Goal: Task Accomplishment & Management: Use online tool/utility

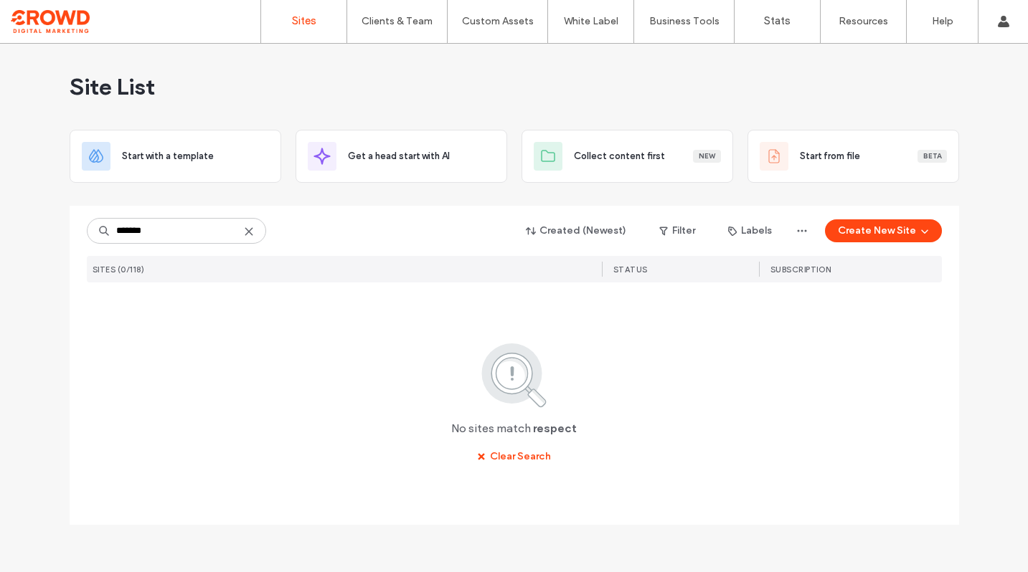
type input "*******"
click at [251, 232] on icon at bounding box center [248, 231] width 11 height 11
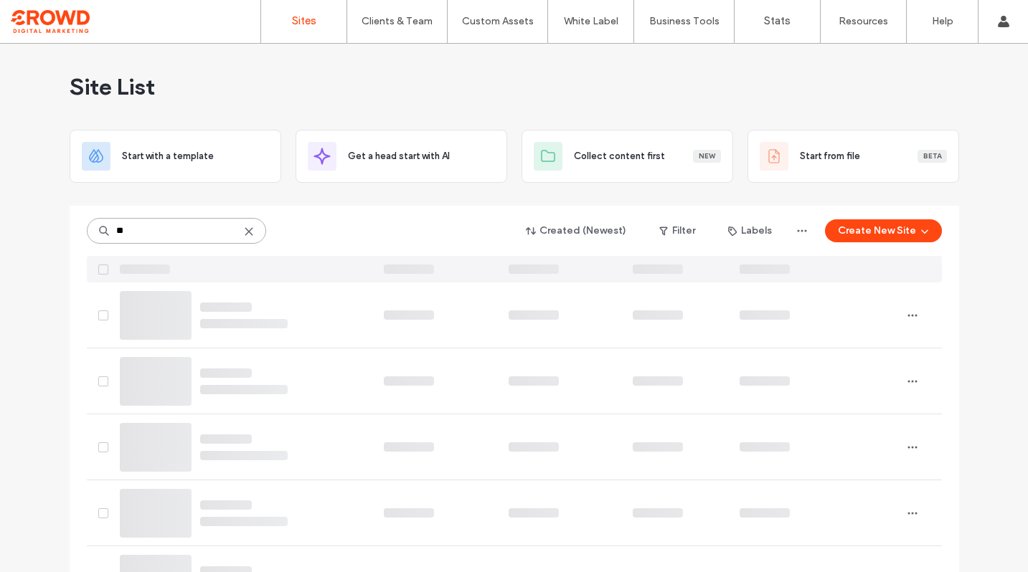
type input "***"
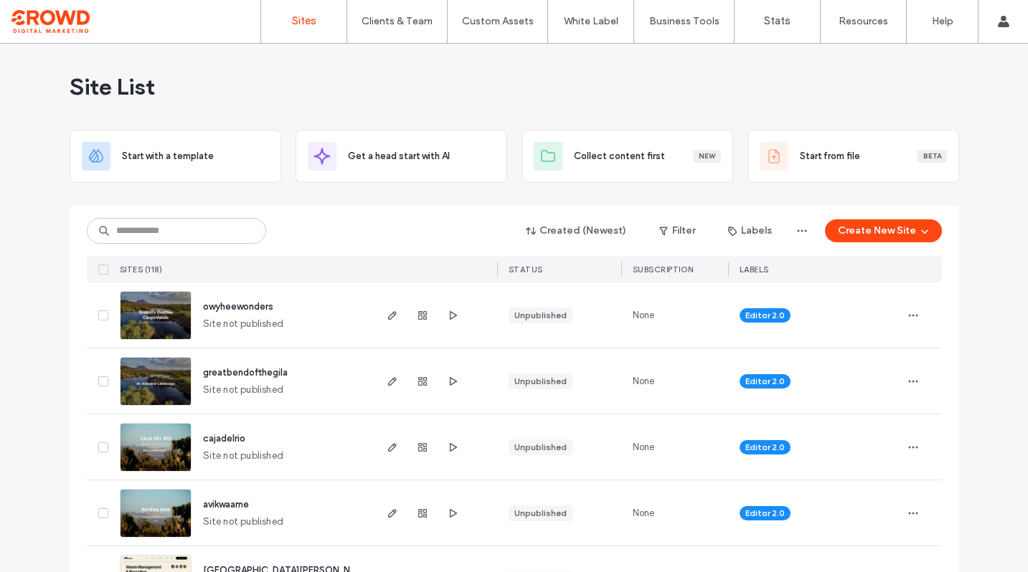
click at [154, 388] on img at bounding box center [156, 407] width 70 height 98
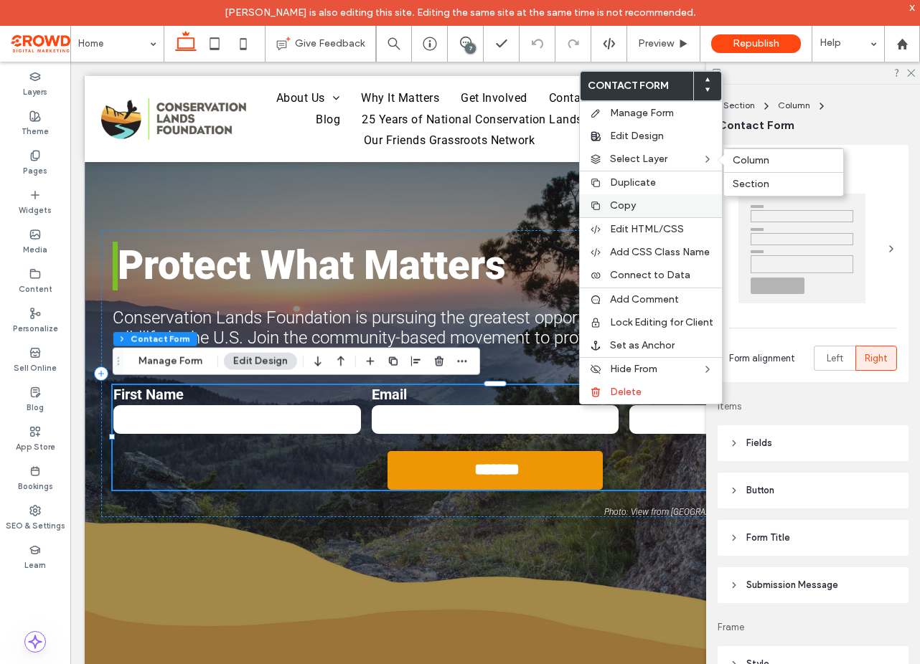
click at [621, 211] on span "Copy" at bounding box center [623, 205] width 26 height 12
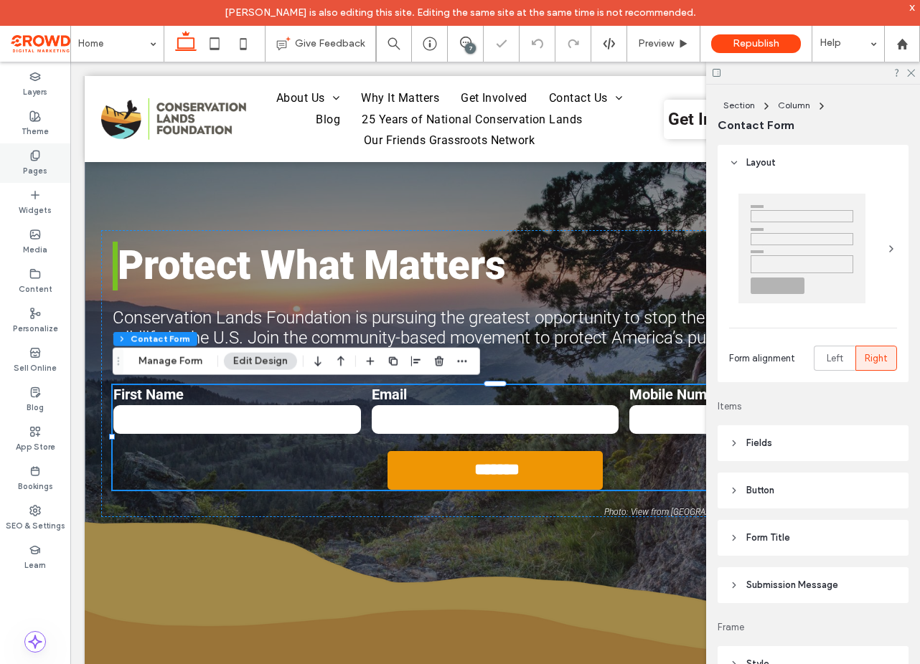
click at [41, 148] on div "Pages" at bounding box center [35, 162] width 70 height 39
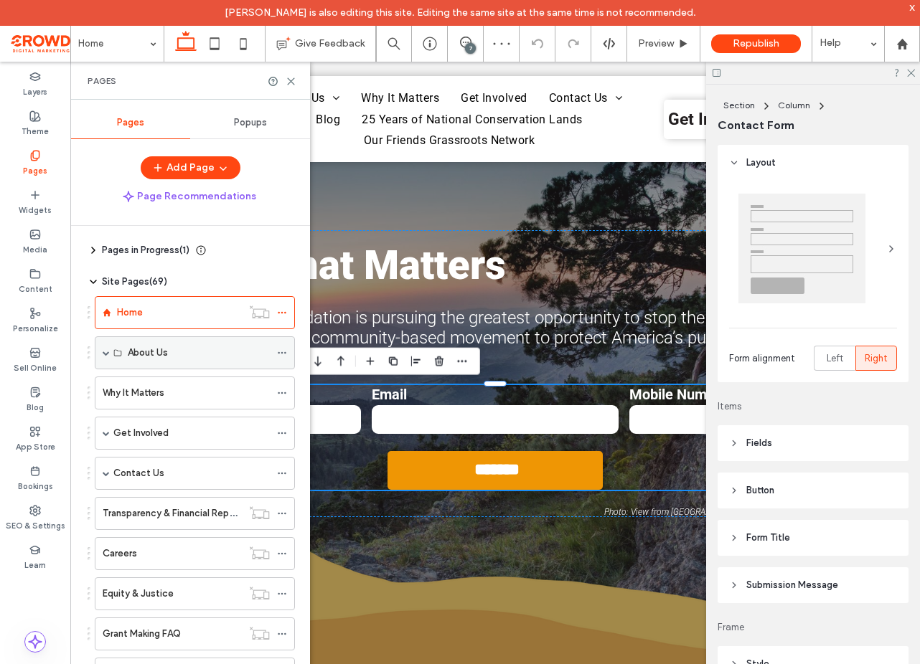
click at [143, 348] on label "About Us" at bounding box center [148, 352] width 40 height 25
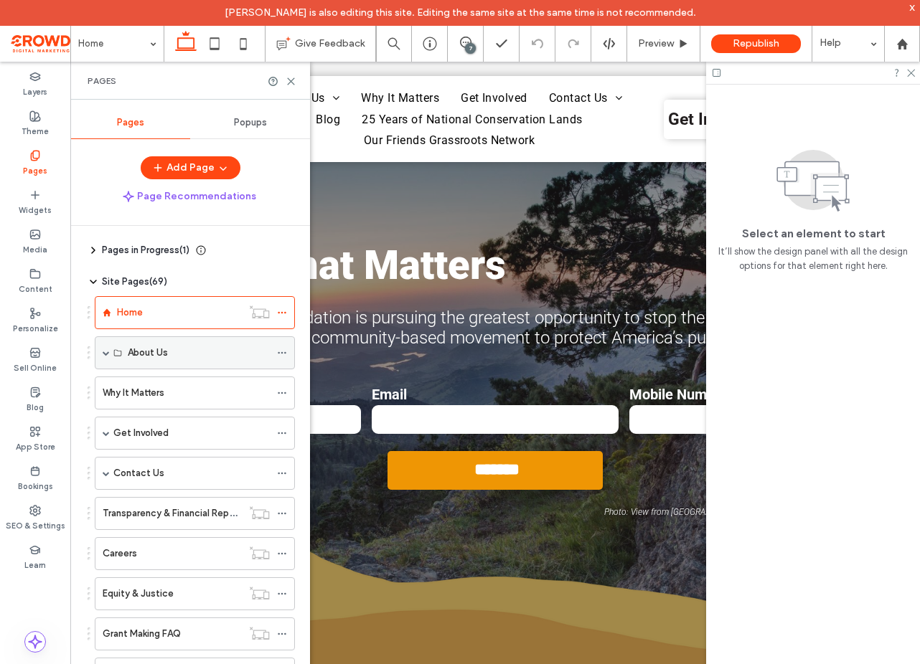
click at [105, 352] on span at bounding box center [106, 352] width 7 height 7
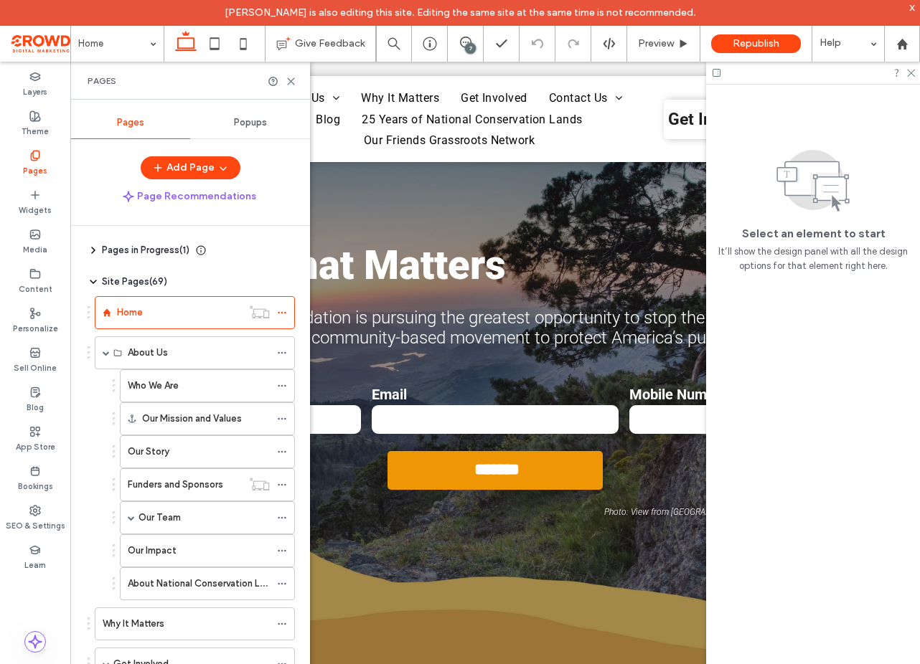
click at [176, 384] on label "Who We Are" at bounding box center [153, 385] width 51 height 25
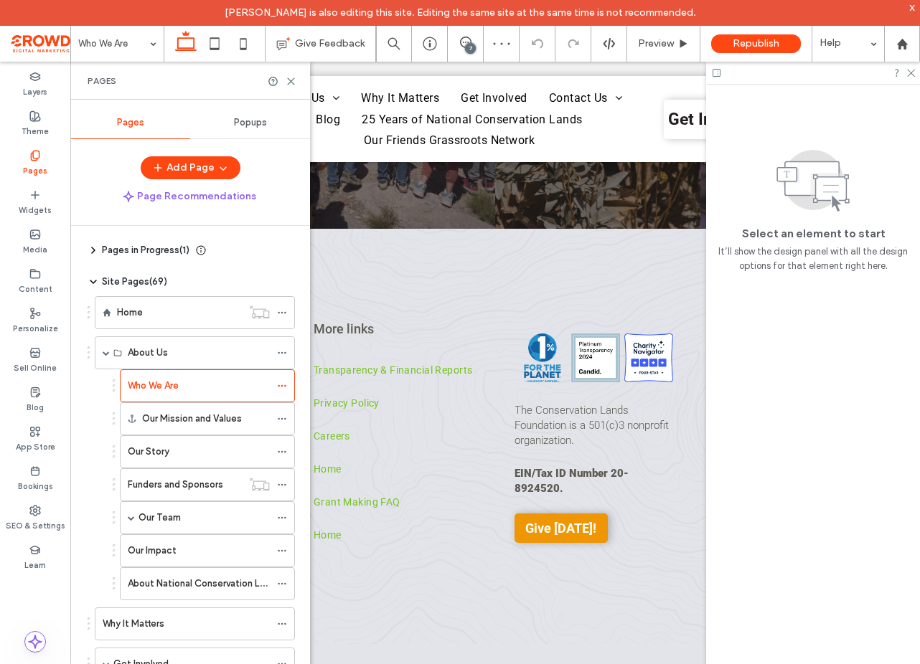
scroll to position [2366, 0]
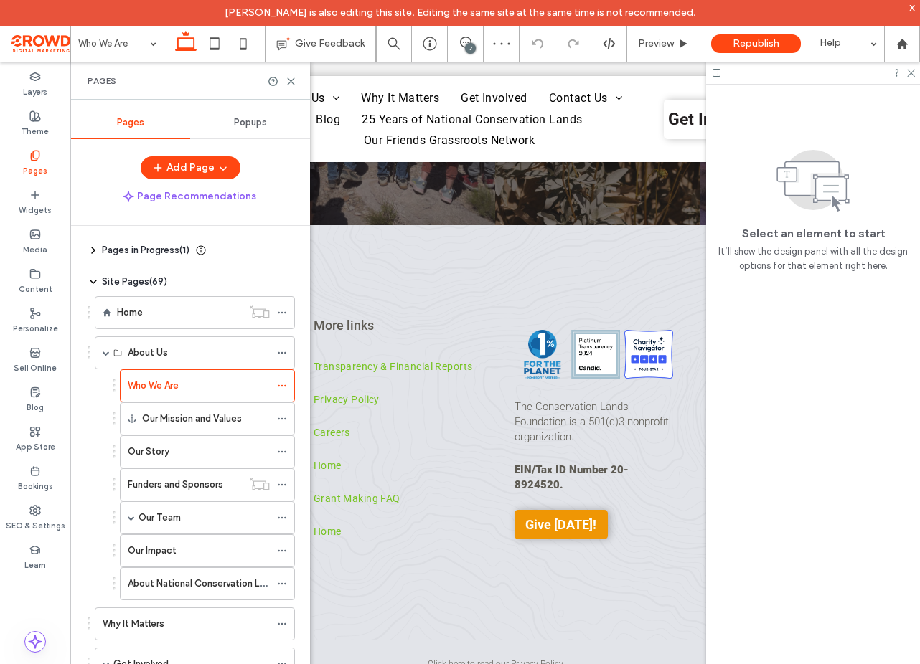
click at [209, 450] on div "Our Story" at bounding box center [199, 452] width 142 height 14
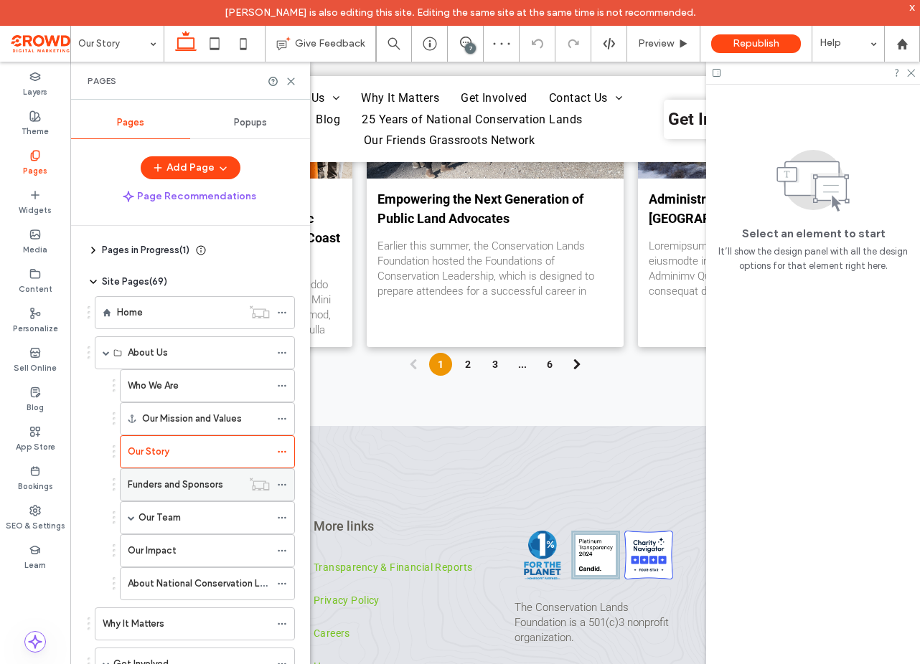
scroll to position [2121, 0]
click at [171, 481] on label "Funders and Sponsors" at bounding box center [175, 484] width 95 height 25
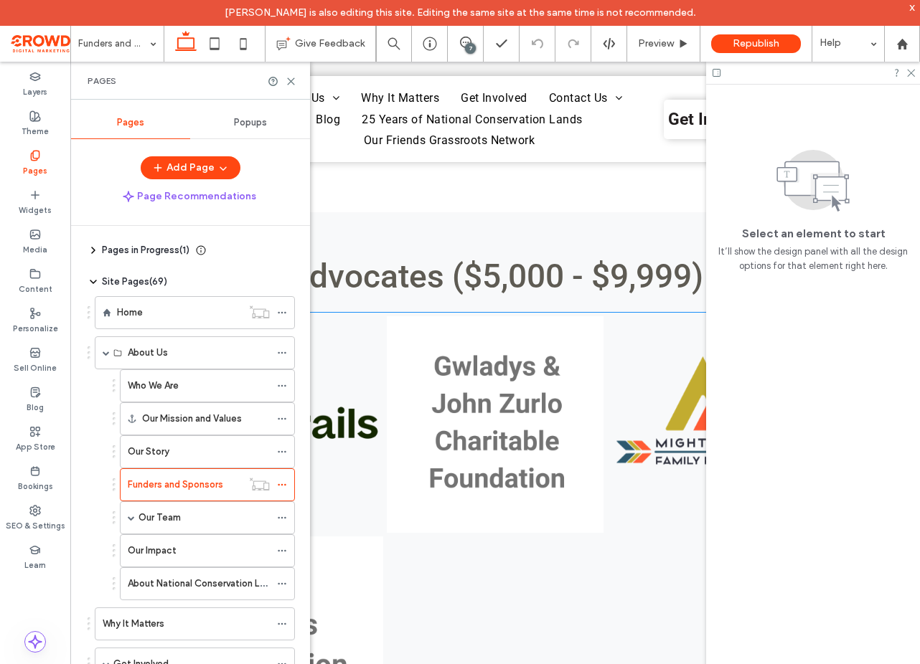
scroll to position [3081, 0]
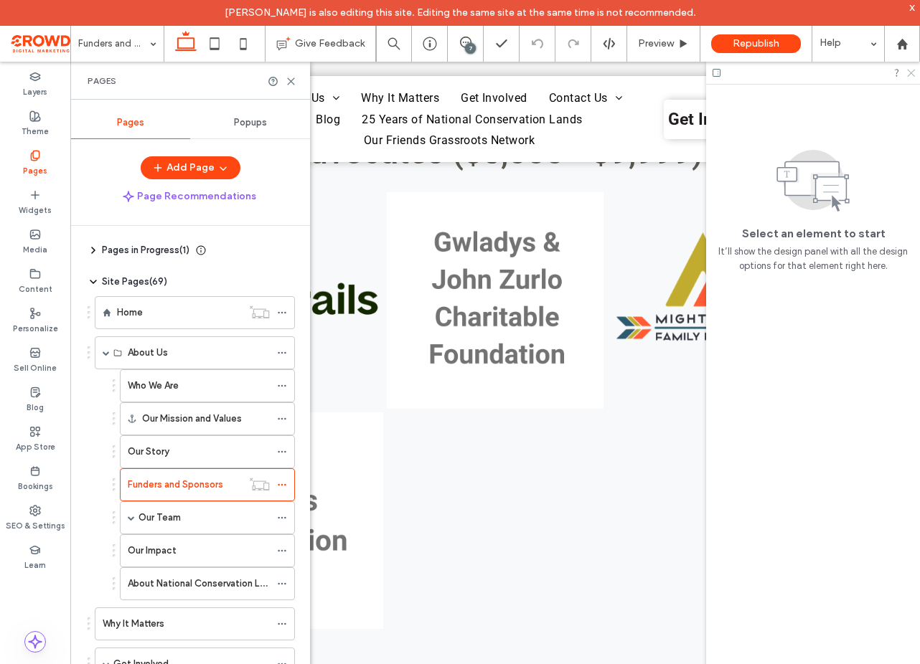
click at [909, 74] on use at bounding box center [911, 74] width 8 height 8
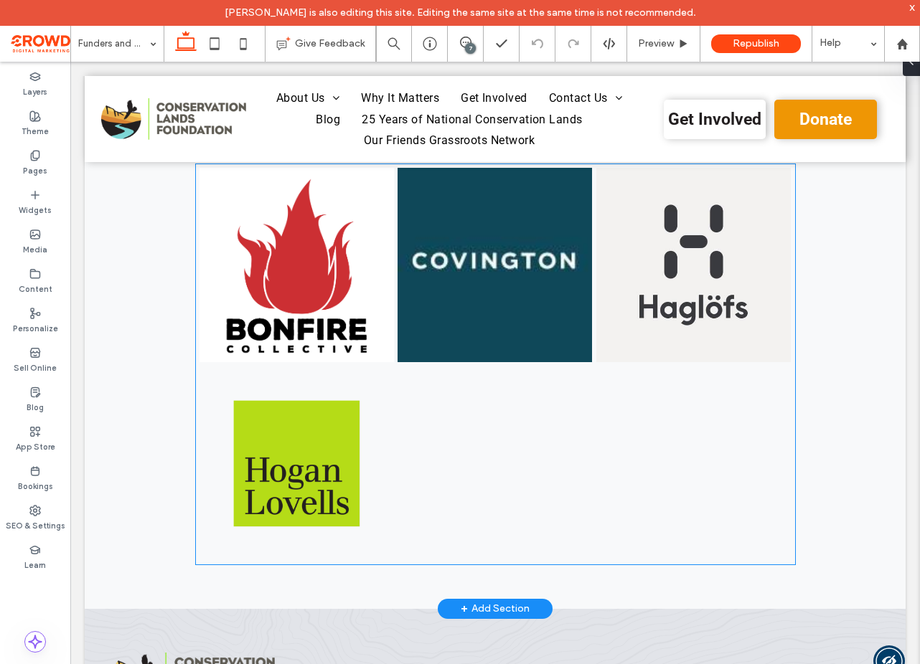
scroll to position [4268, 0]
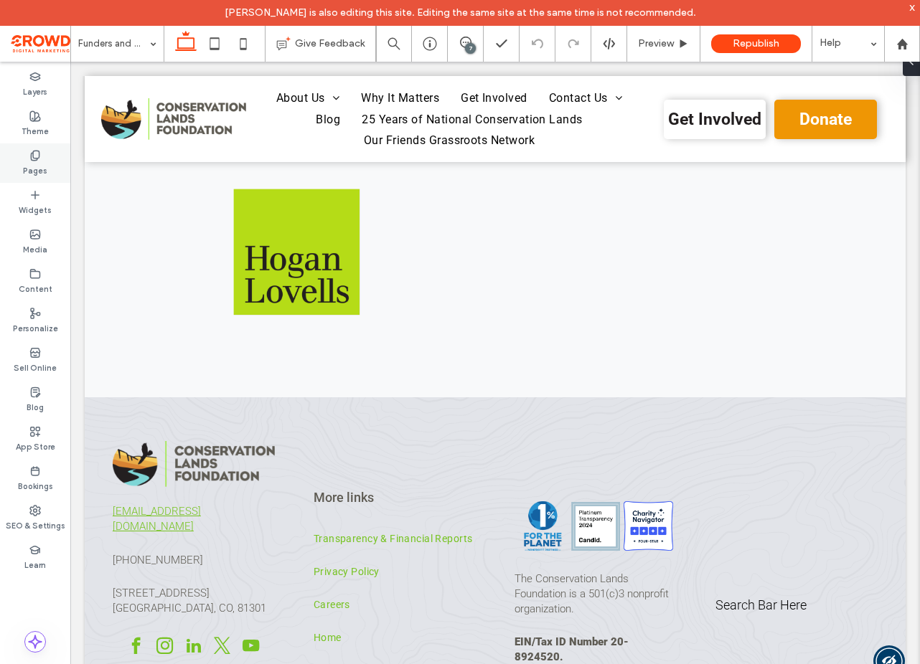
drag, startPoint x: 39, startPoint y: 154, endPoint x: 52, endPoint y: 175, distance: 25.1
click at [39, 154] on icon at bounding box center [34, 155] width 11 height 11
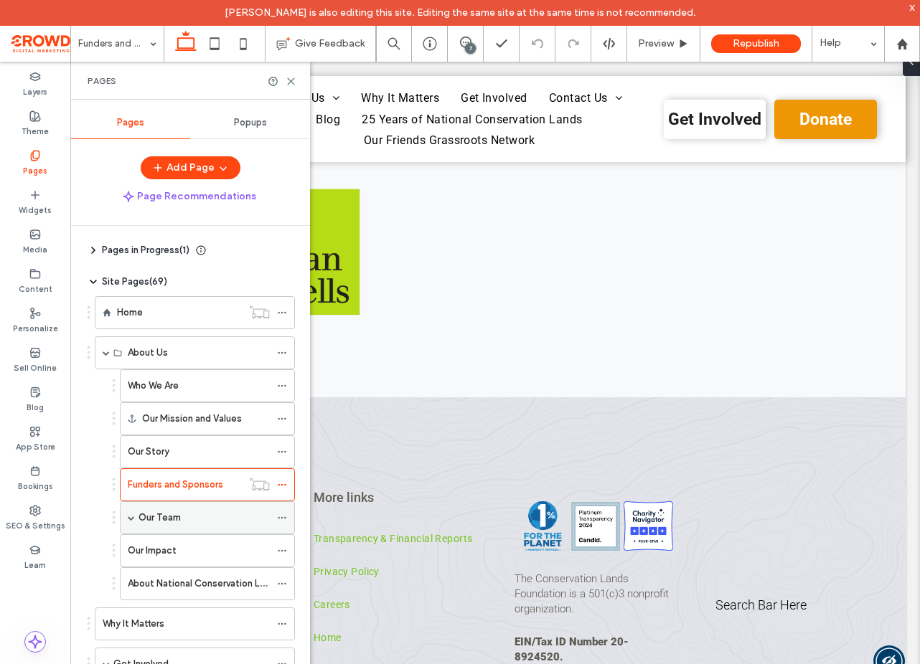
click at [181, 524] on div "Our Team" at bounding box center [203, 518] width 131 height 14
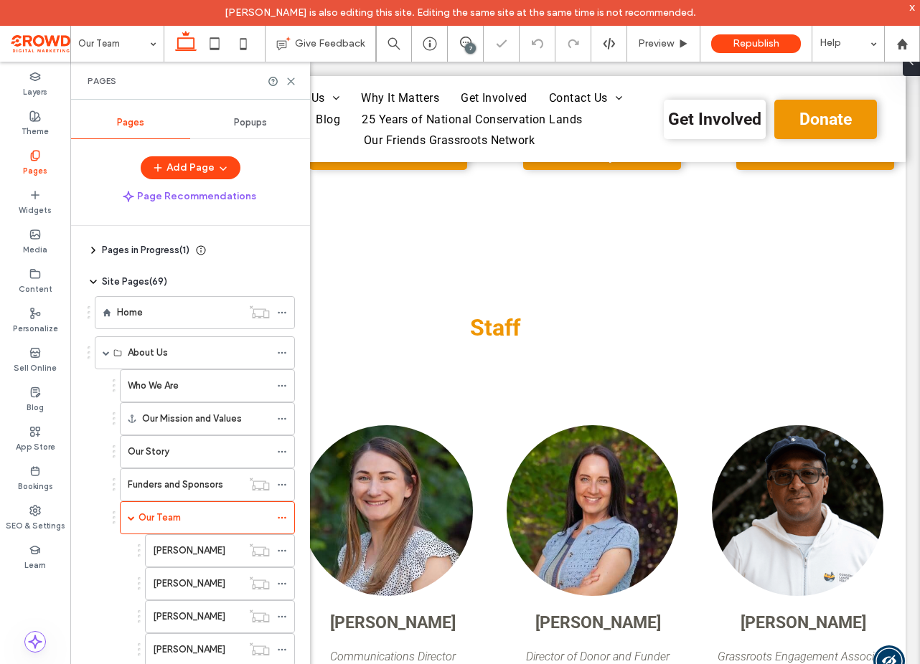
scroll to position [224, 0]
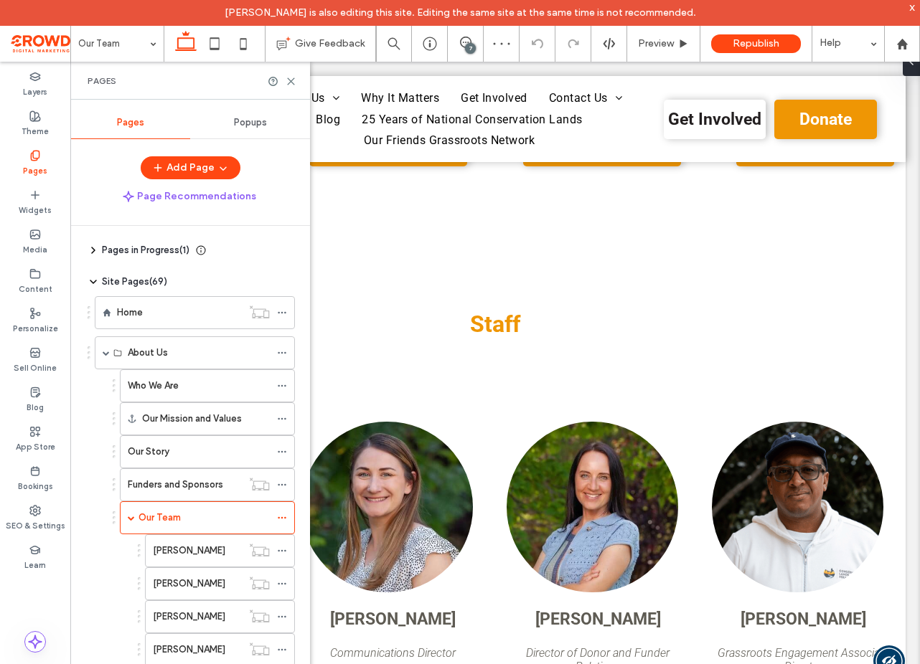
click at [223, 545] on div "Chris Hill" at bounding box center [197, 551] width 89 height 14
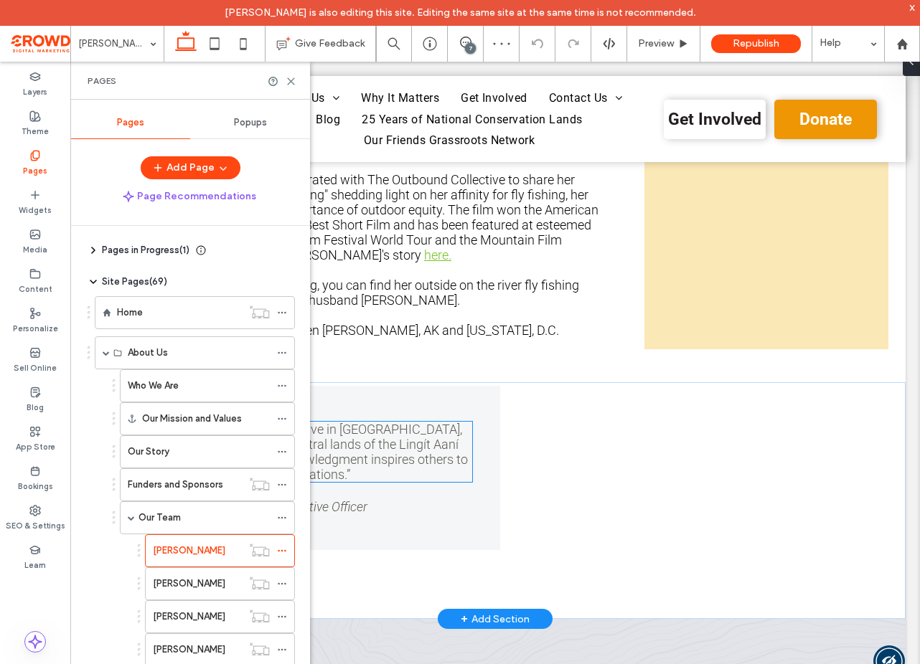
scroll to position [569, 0]
click at [289, 81] on icon at bounding box center [291, 81] width 11 height 11
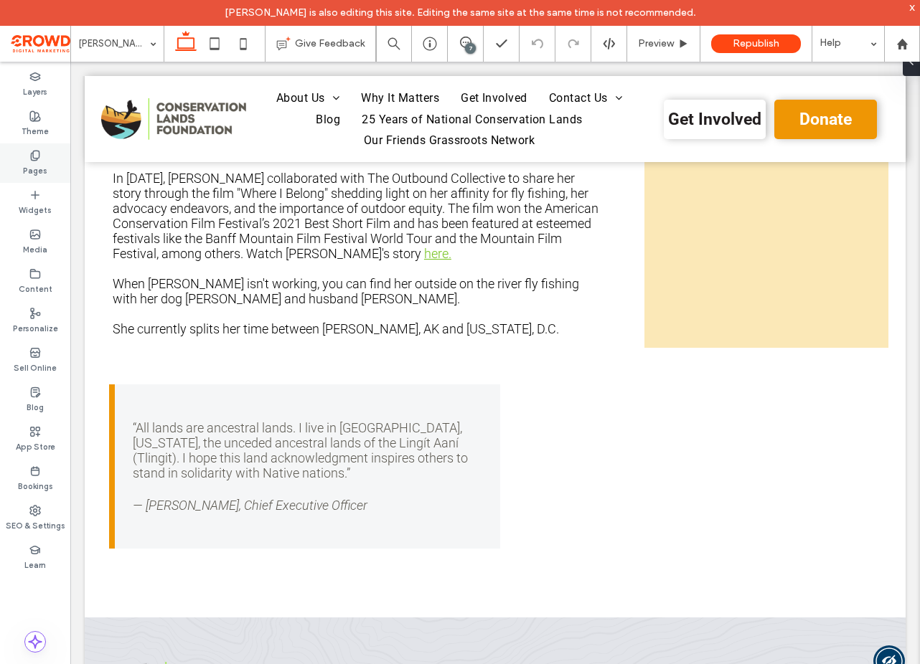
click at [29, 160] on icon at bounding box center [34, 155] width 11 height 11
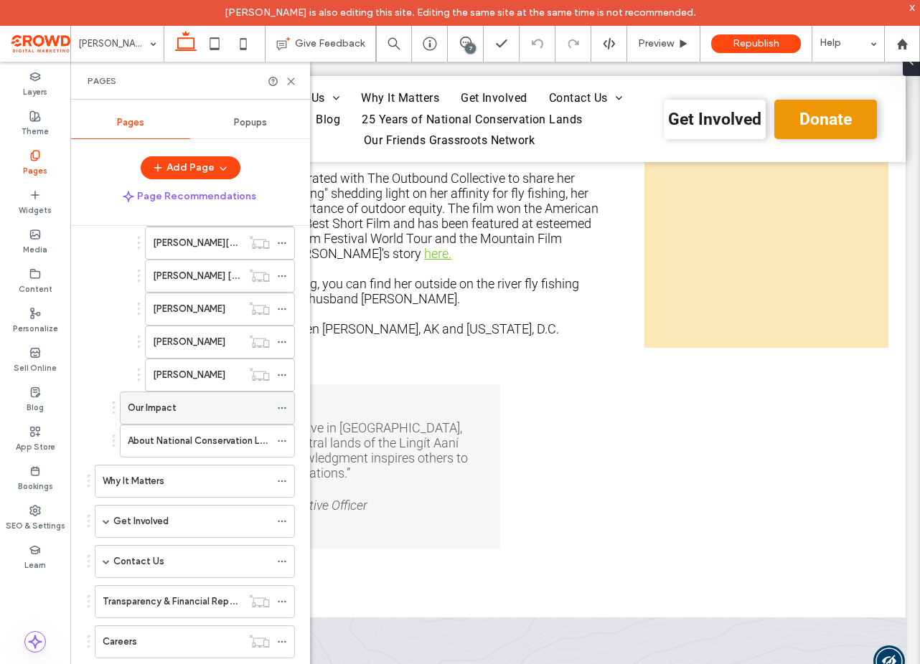
scroll to position [1167, 0]
click at [190, 409] on div "Our Impact" at bounding box center [199, 407] width 142 height 14
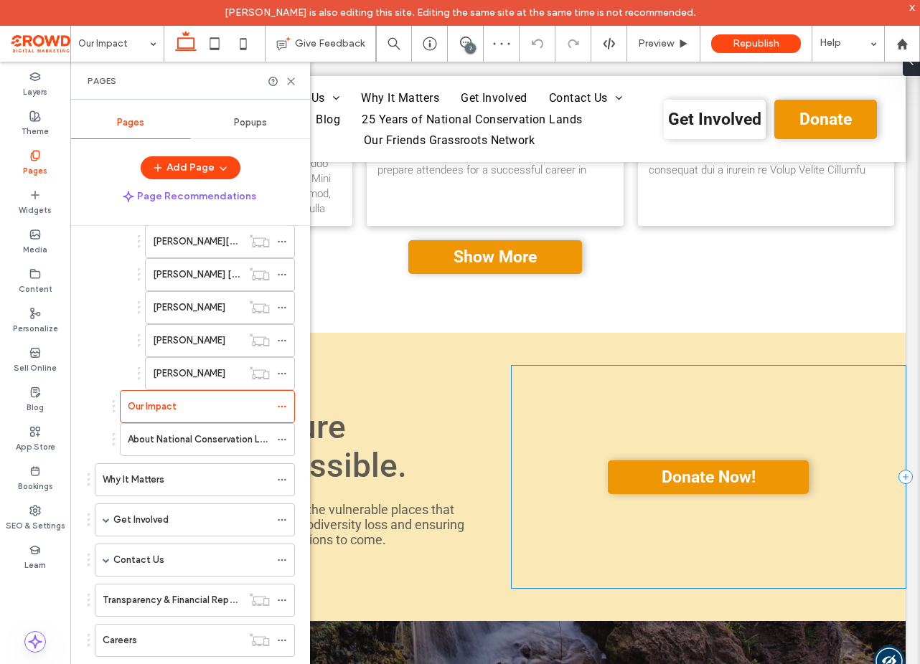
scroll to position [2000, 0]
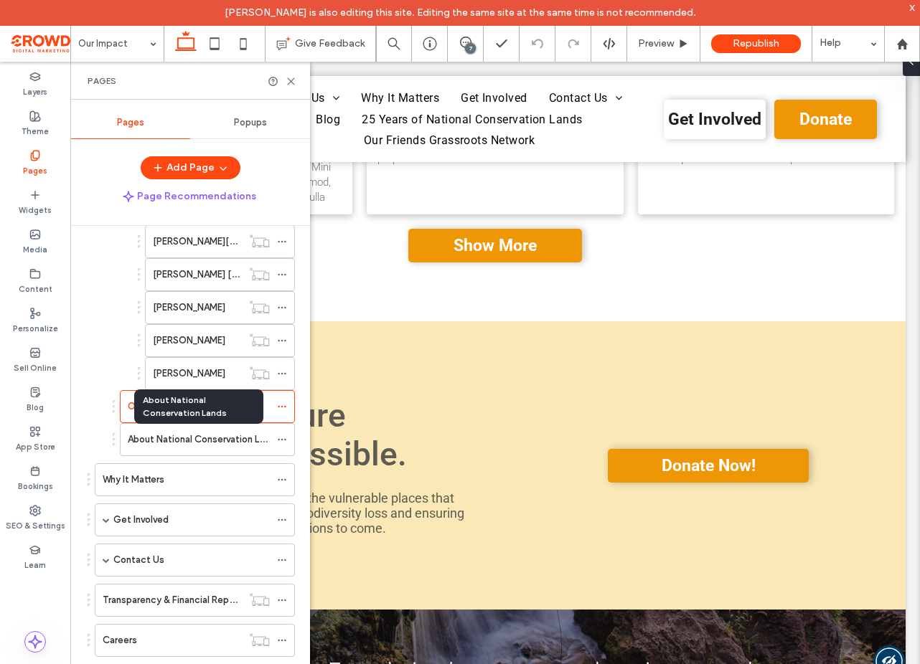
click at [184, 438] on label "About National Conservation Lands" at bounding box center [204, 439] width 152 height 25
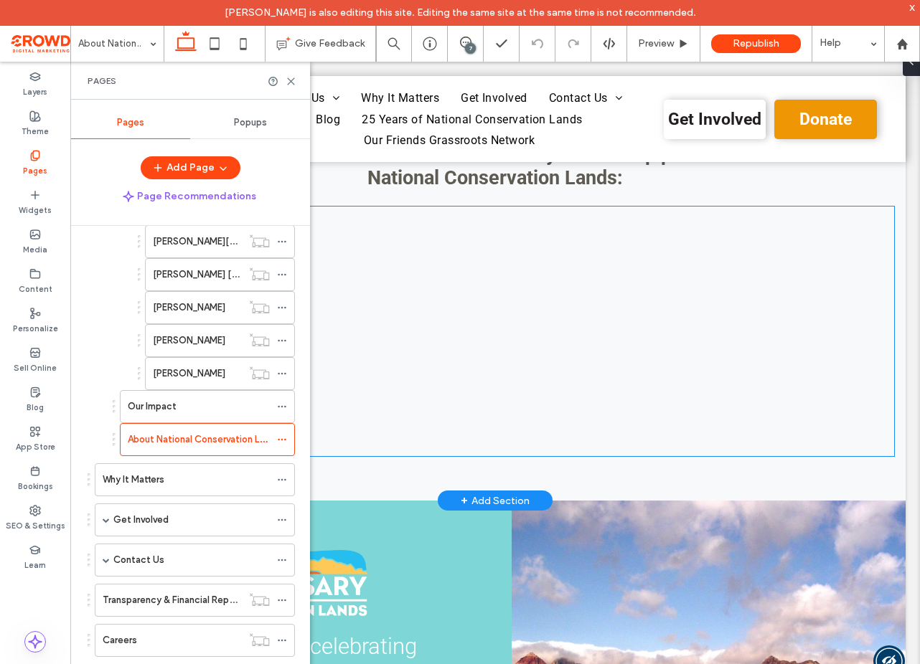
scroll to position [4117, 0]
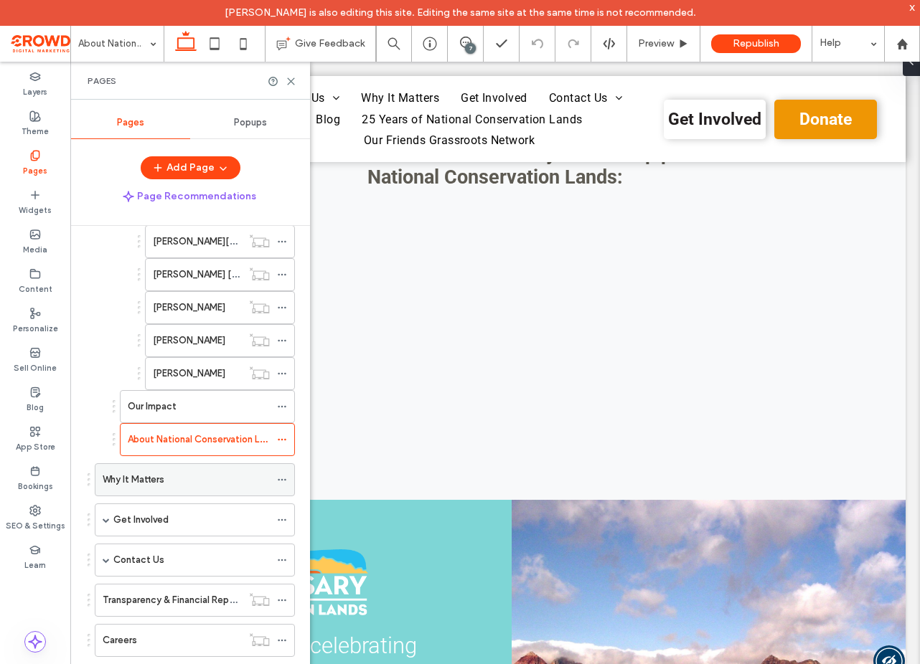
click at [174, 476] on div "Why It Matters" at bounding box center [186, 480] width 167 height 14
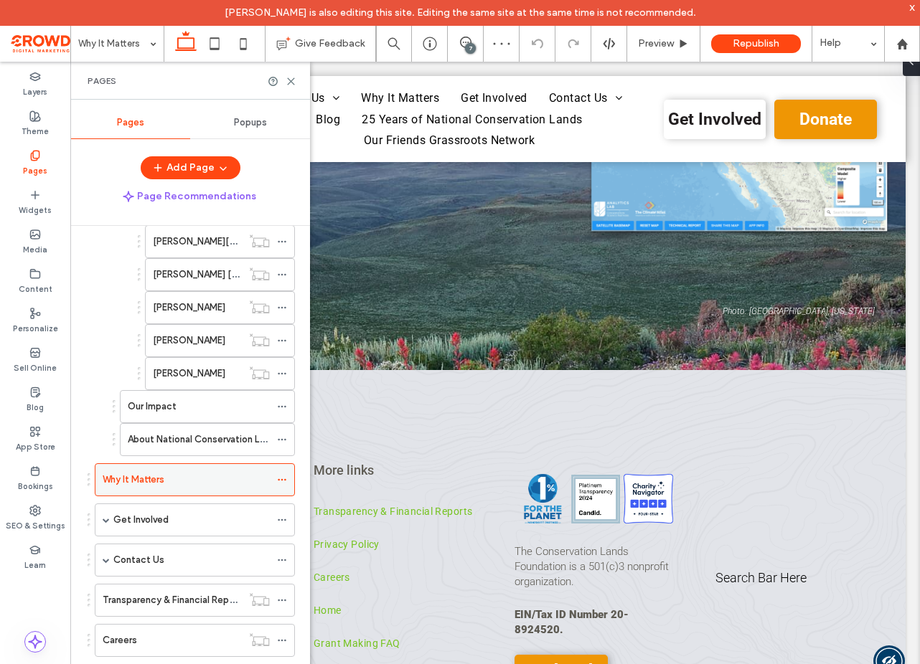
scroll to position [1830, 0]
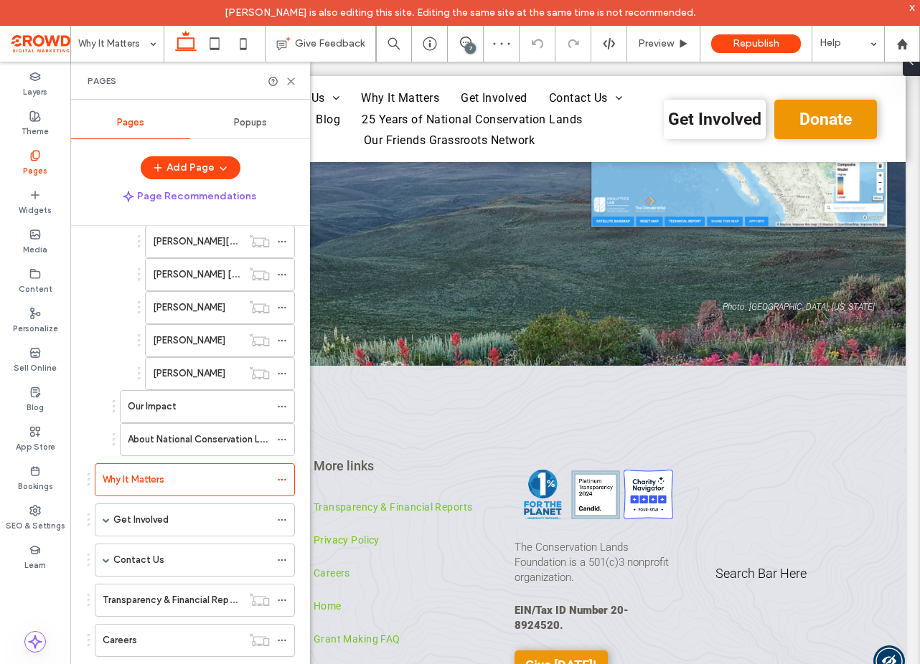
click at [146, 517] on label "Get Involved" at bounding box center [140, 519] width 55 height 25
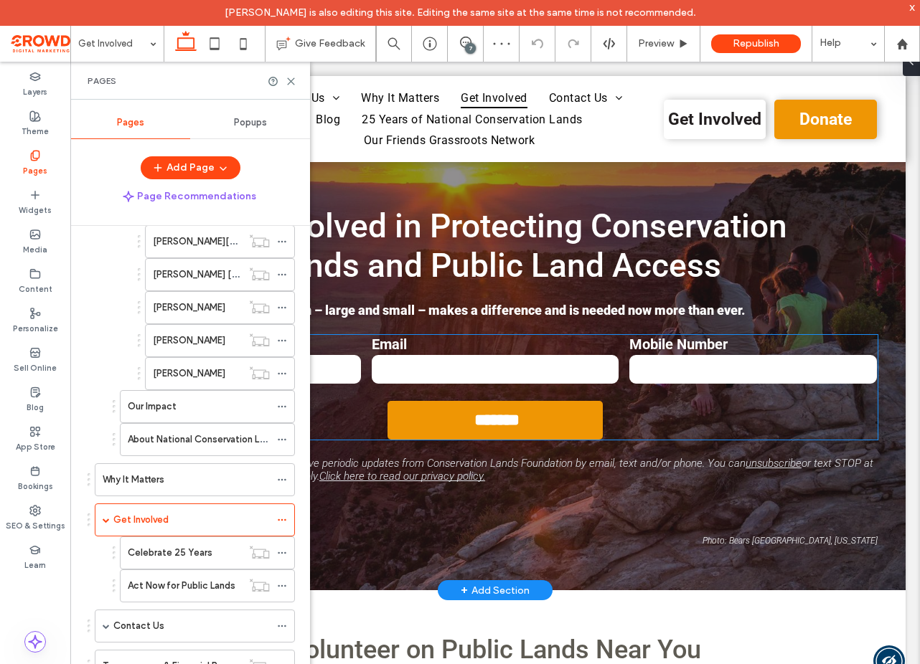
click at [453, 366] on input "email" at bounding box center [495, 369] width 247 height 29
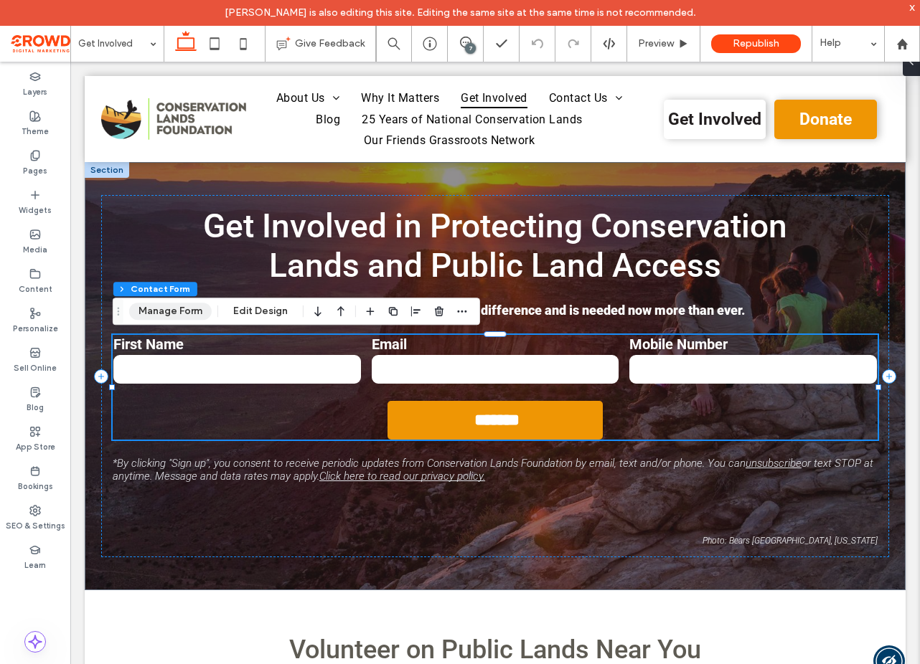
click at [189, 316] on button "Manage Form" at bounding box center [170, 311] width 82 height 17
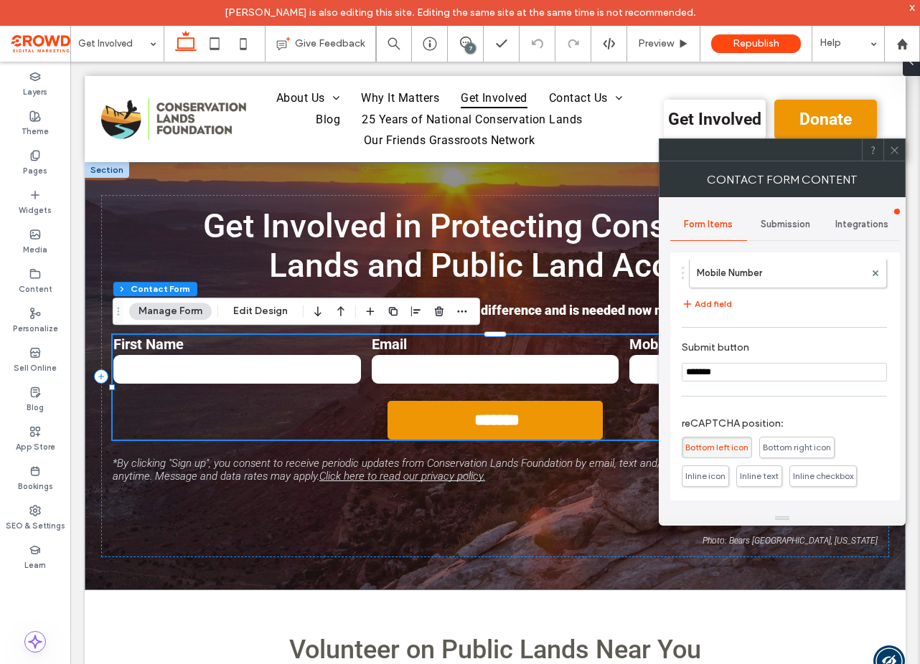
scroll to position [251, 0]
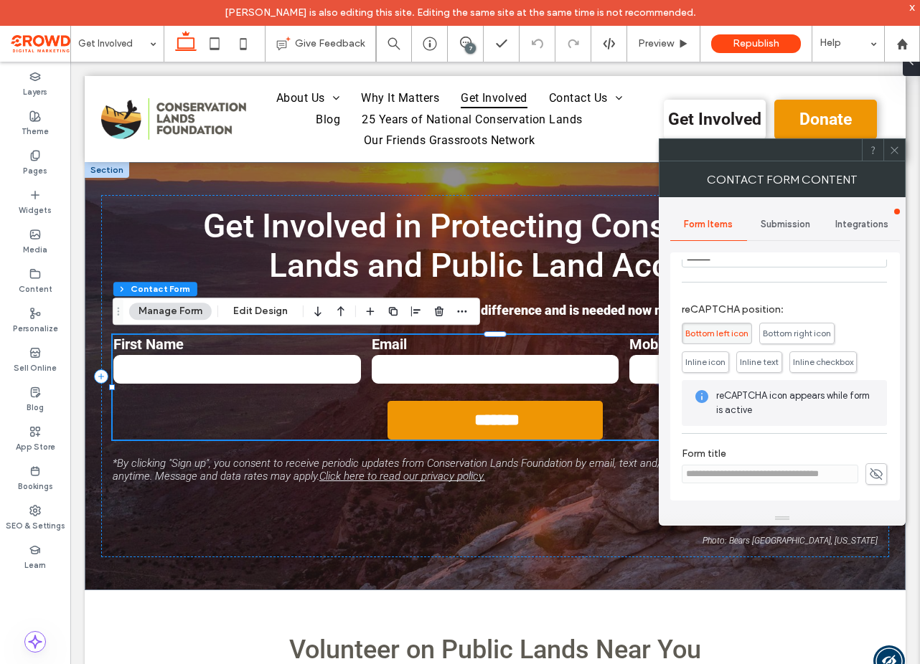
click at [852, 227] on span "Integrations" at bounding box center [861, 224] width 53 height 11
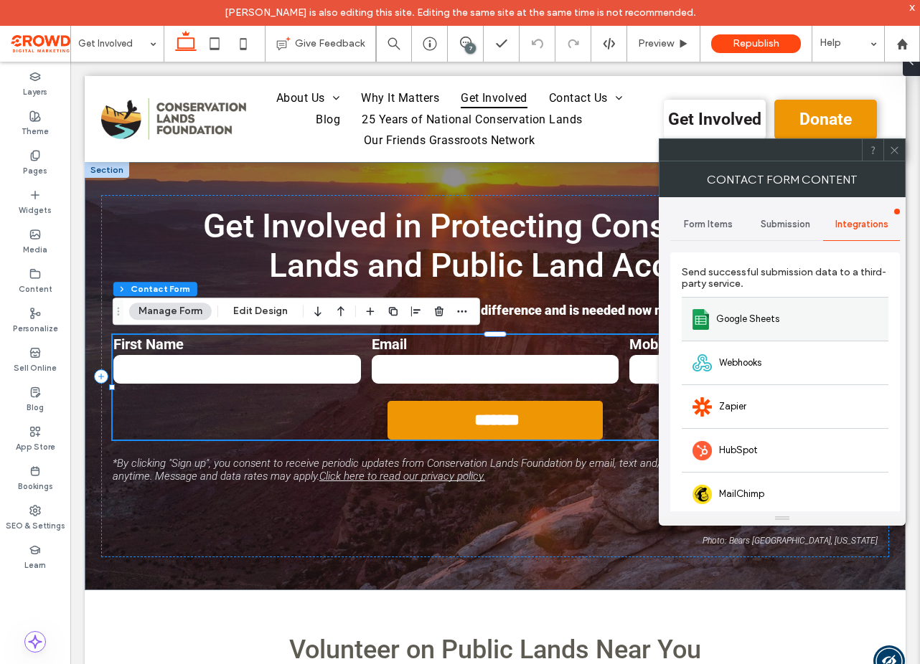
click at [742, 326] on div "Google Sheets" at bounding box center [785, 319] width 207 height 44
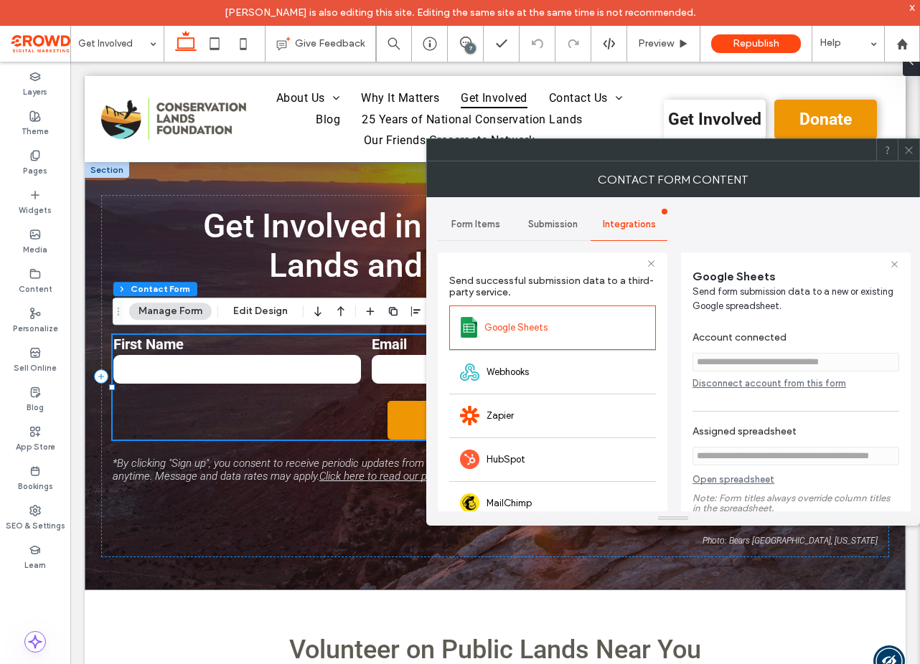
click at [910, 151] on use at bounding box center [908, 149] width 7 height 7
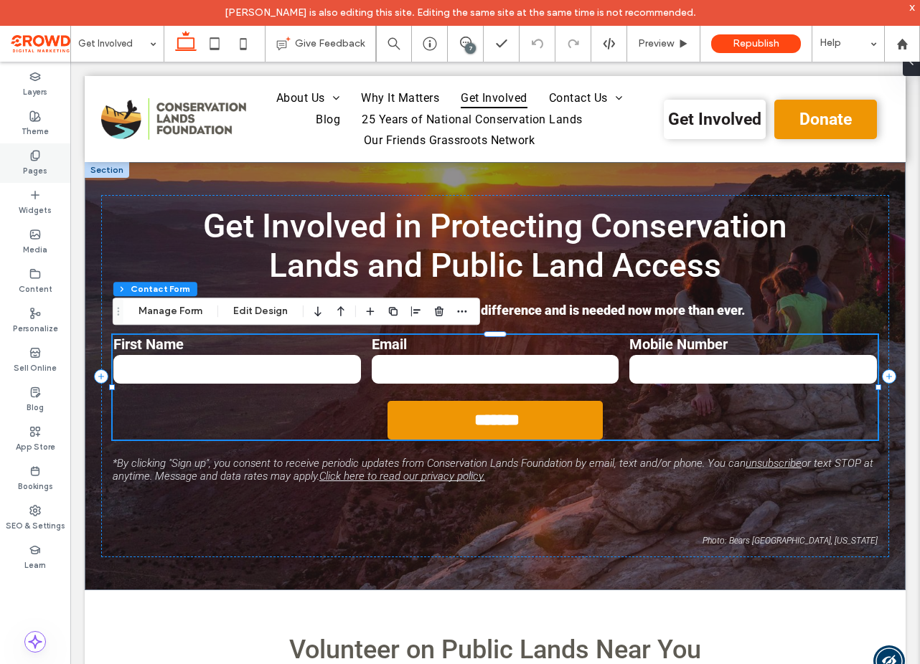
click at [32, 159] on icon at bounding box center [34, 155] width 11 height 11
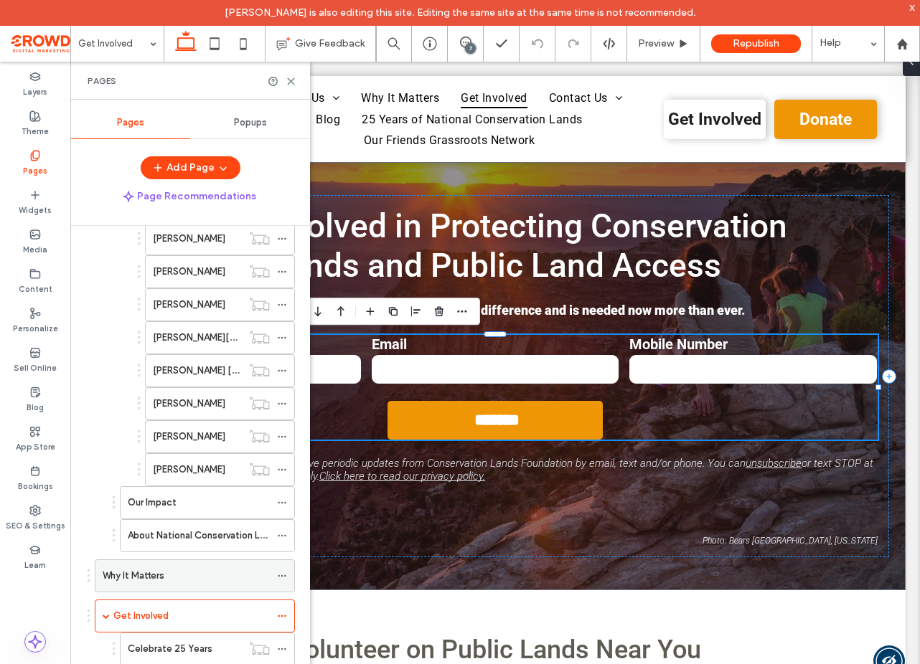
scroll to position [1265, 0]
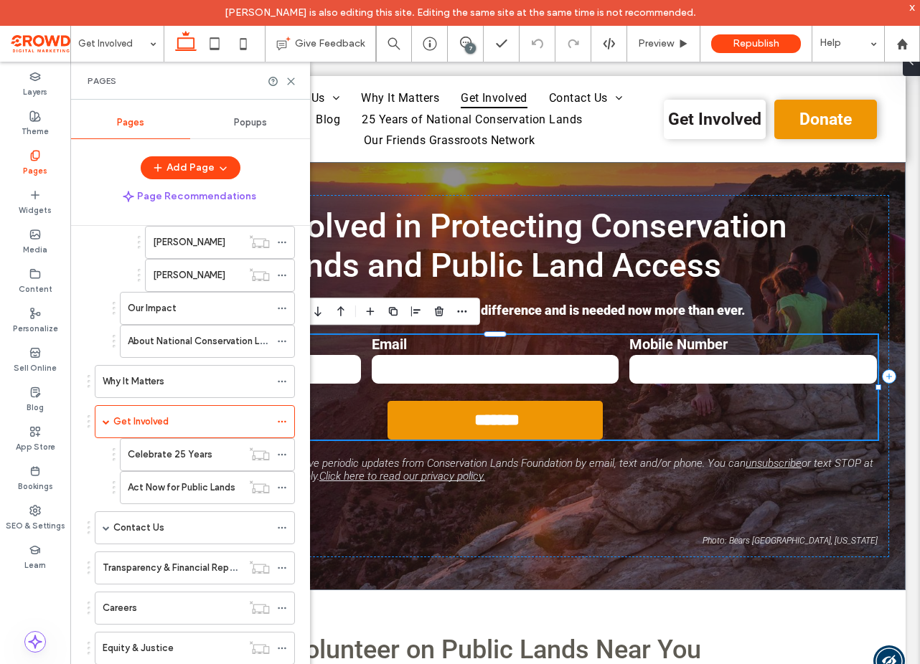
click at [187, 458] on label "Celebrate 25 Years" at bounding box center [170, 454] width 85 height 25
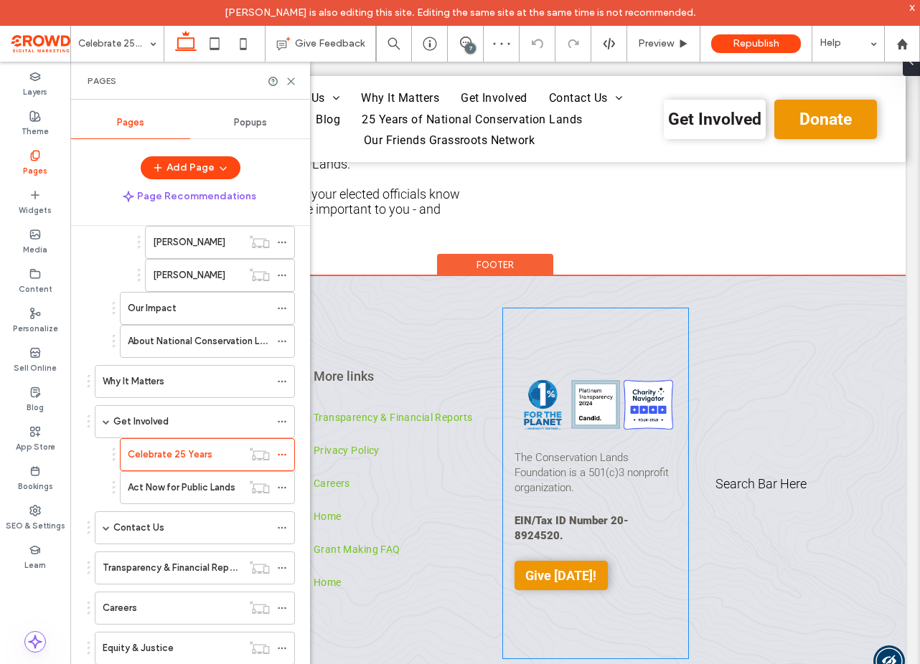
scroll to position [509, 0]
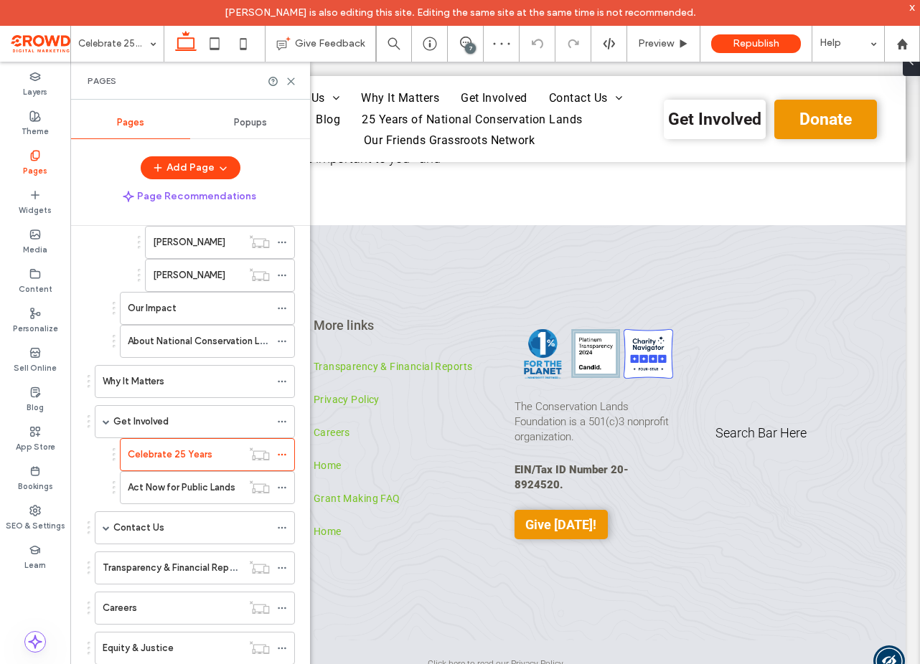
click at [161, 491] on label "Act Now for Public Lands" at bounding box center [182, 487] width 108 height 25
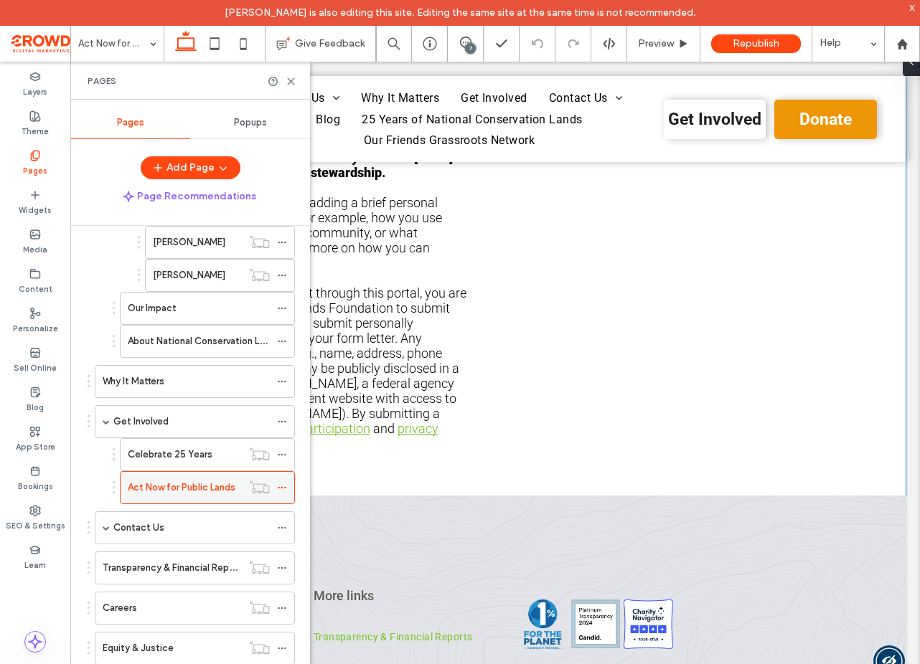
scroll to position [710, 0]
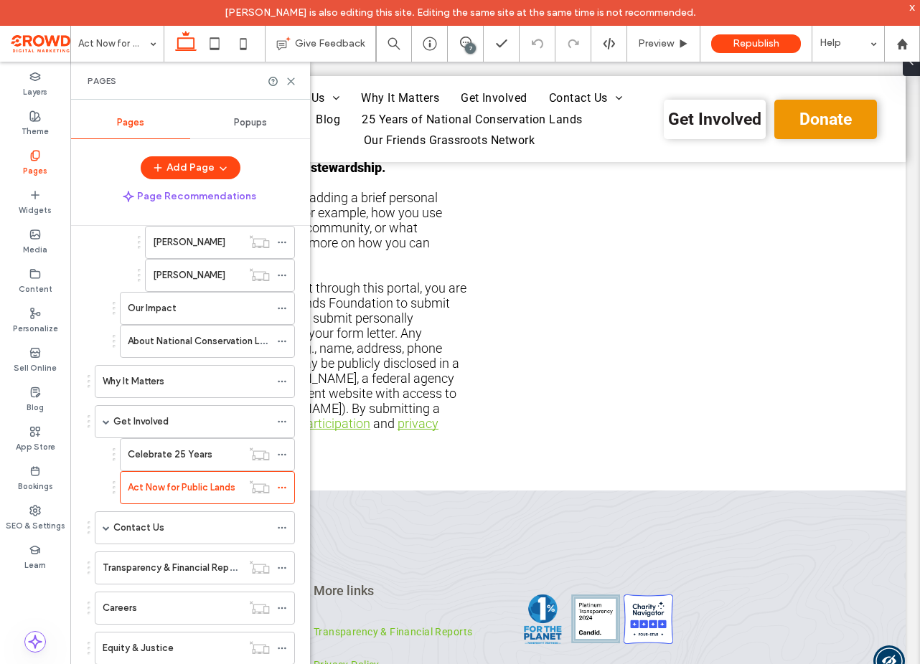
click at [187, 524] on div "Contact Us" at bounding box center [191, 528] width 156 height 14
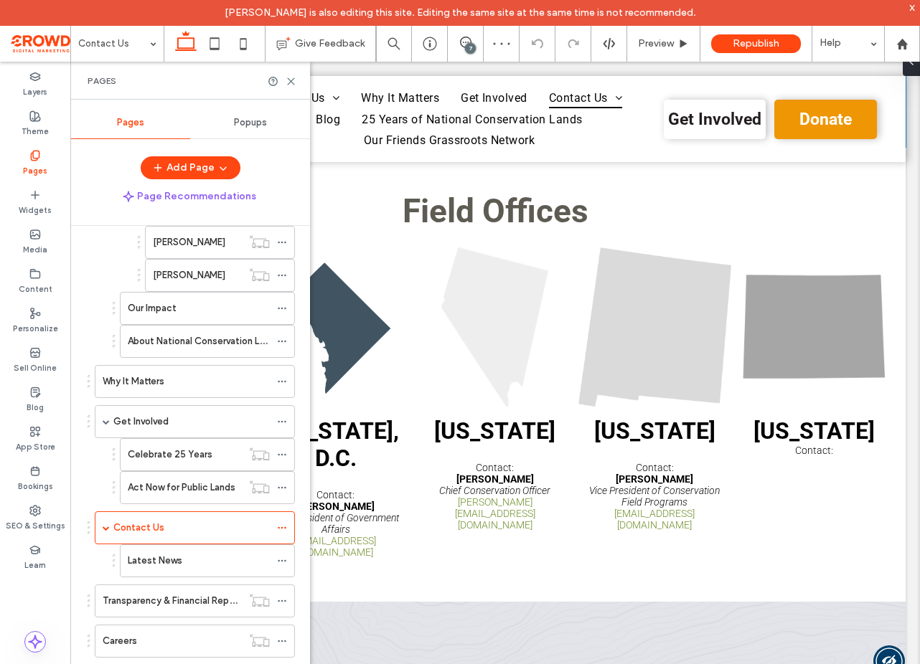
scroll to position [588, 0]
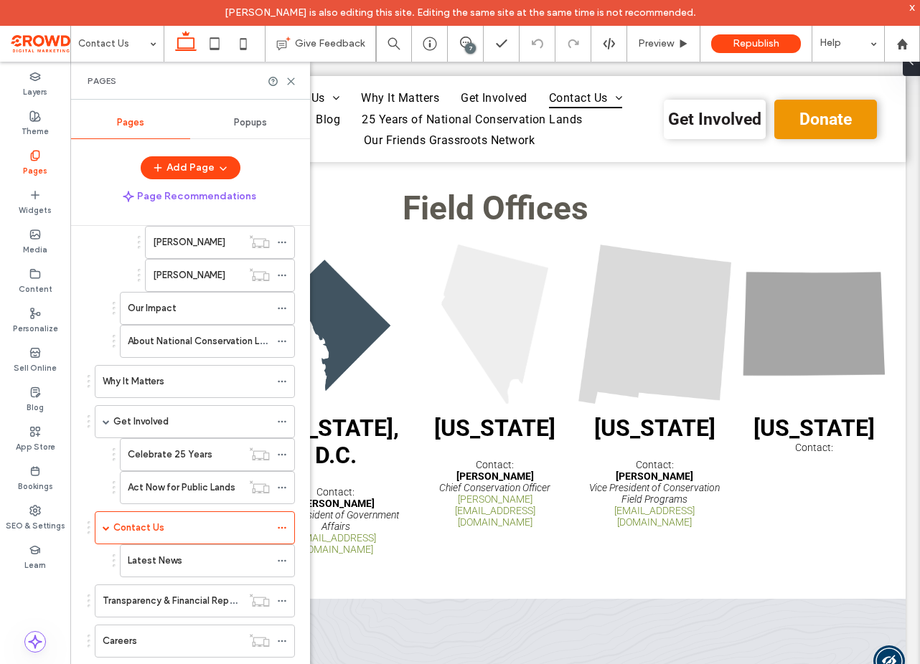
click at [197, 564] on div "Latest News" at bounding box center [199, 561] width 142 height 14
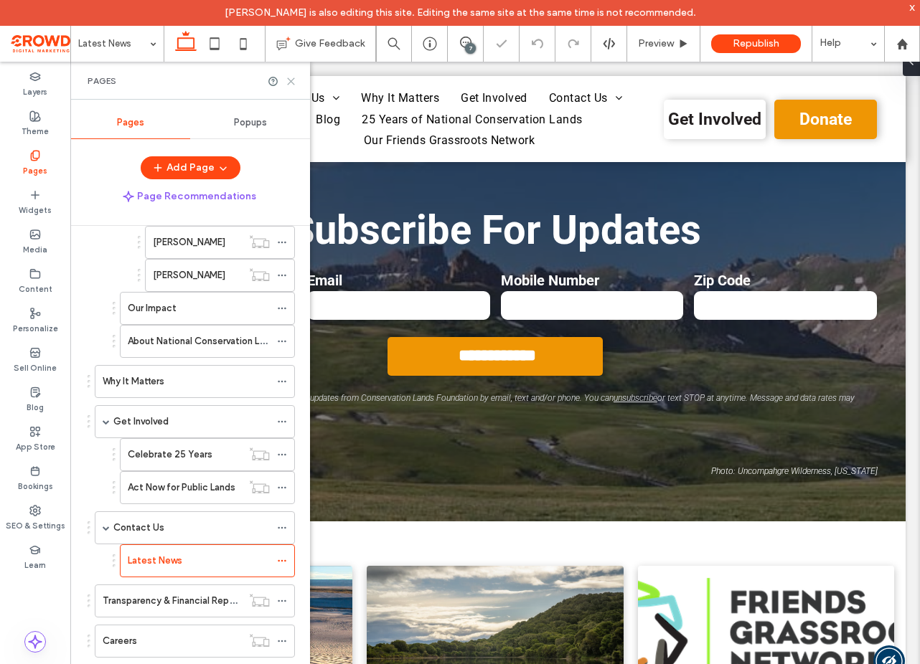
drag, startPoint x: 291, startPoint y: 80, endPoint x: 262, endPoint y: 96, distance: 33.1
click at [291, 80] on use at bounding box center [291, 81] width 6 height 6
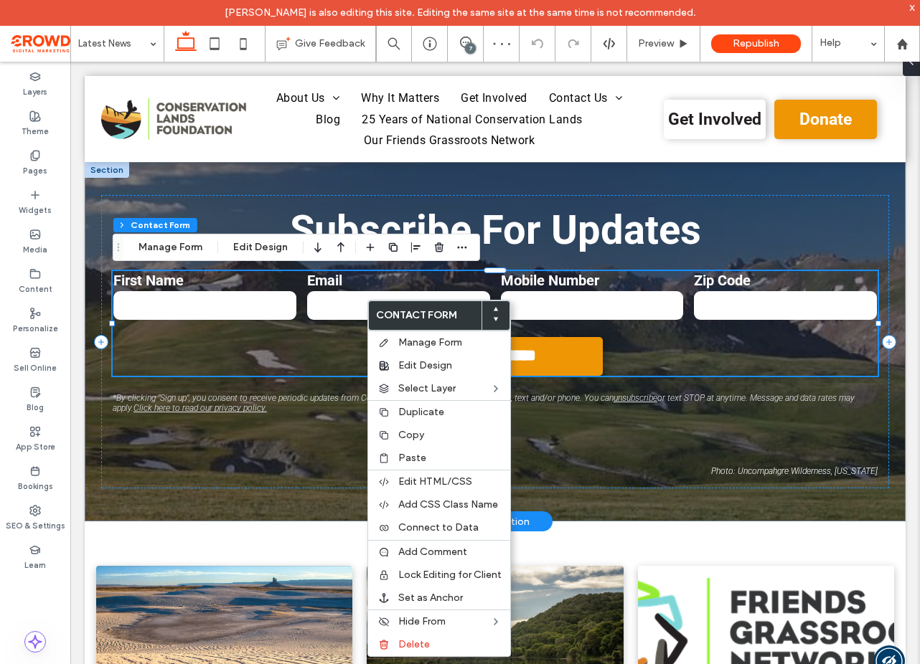
type input "*"
type input "***"
type input "*"
click at [432, 461] on label "Paste" at bounding box center [449, 458] width 103 height 11
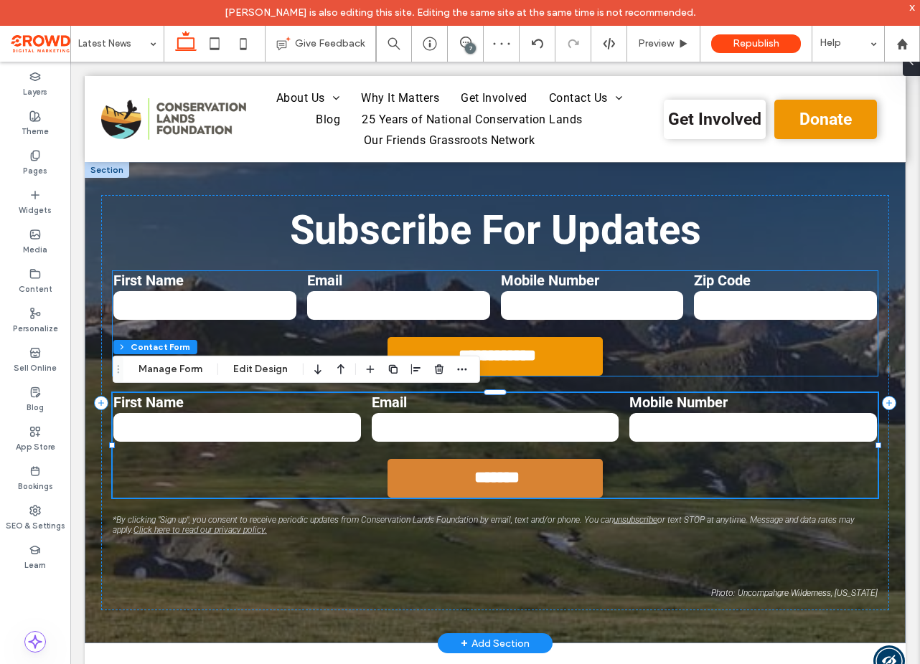
type input "*"
type input "***"
type input "*"
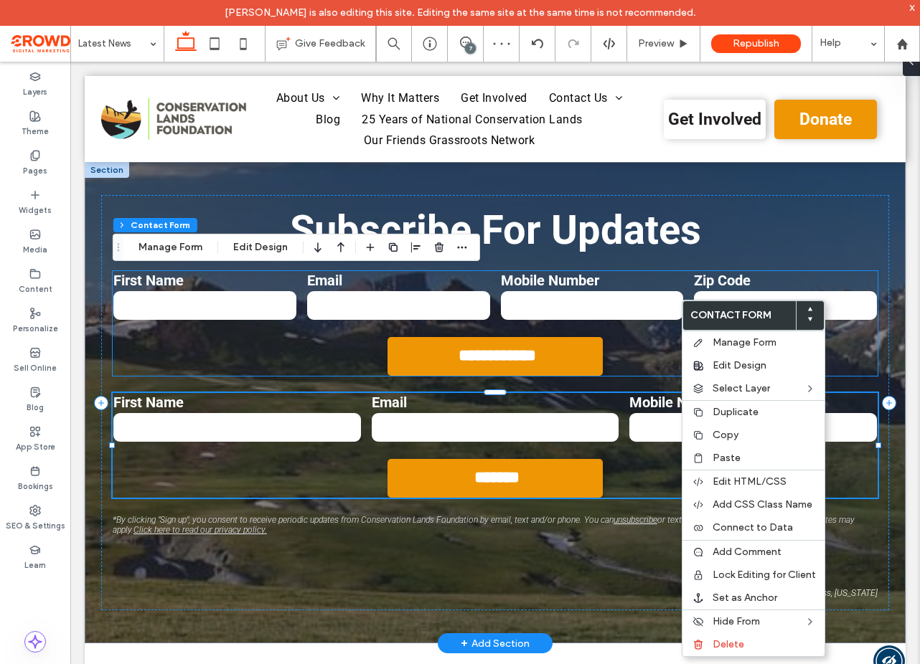
type input "*"
type input "***"
type input "*"
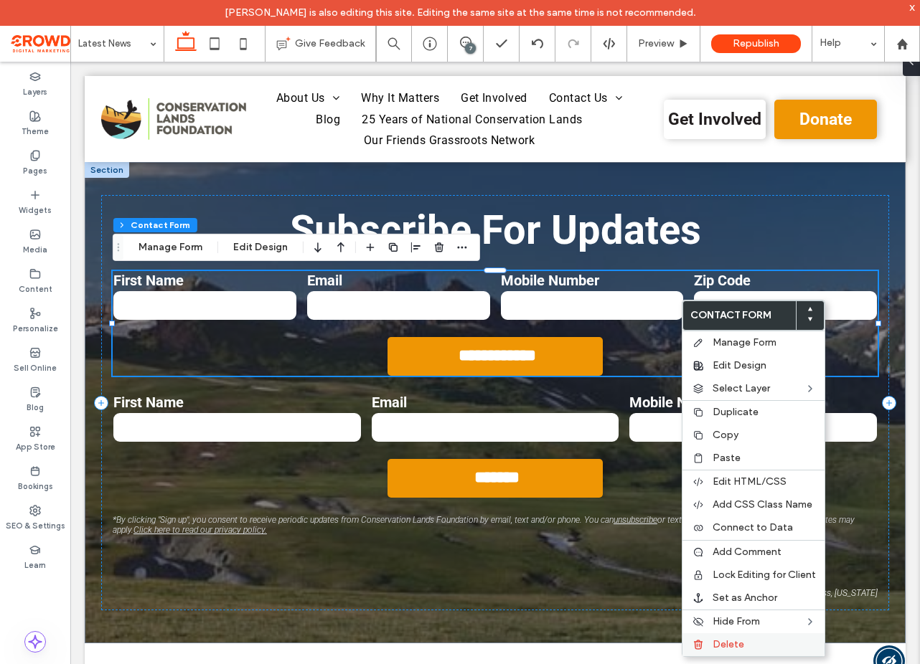
click at [758, 638] on div "Delete" at bounding box center [753, 644] width 142 height 23
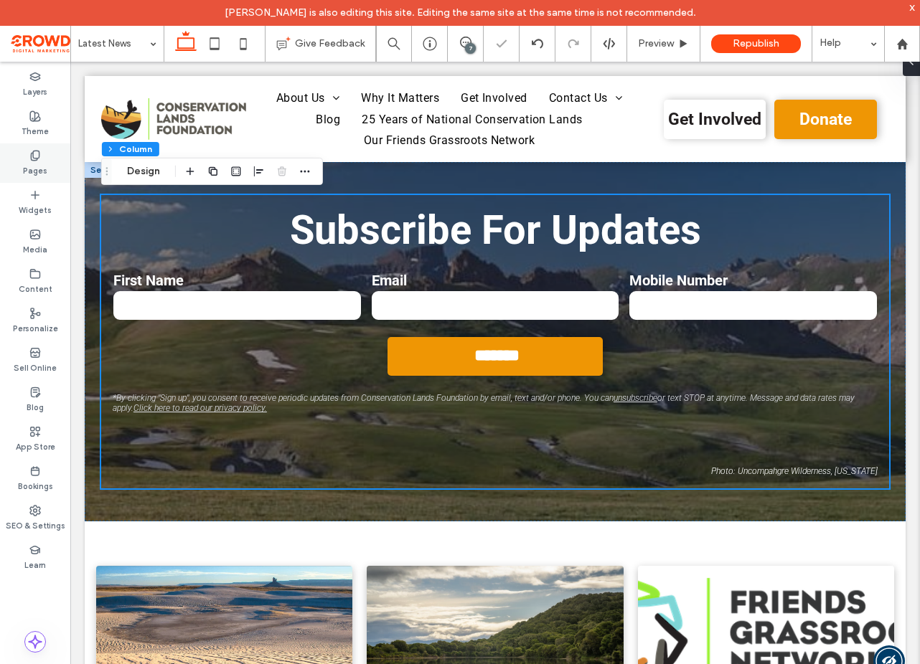
click at [32, 154] on use at bounding box center [35, 155] width 8 height 9
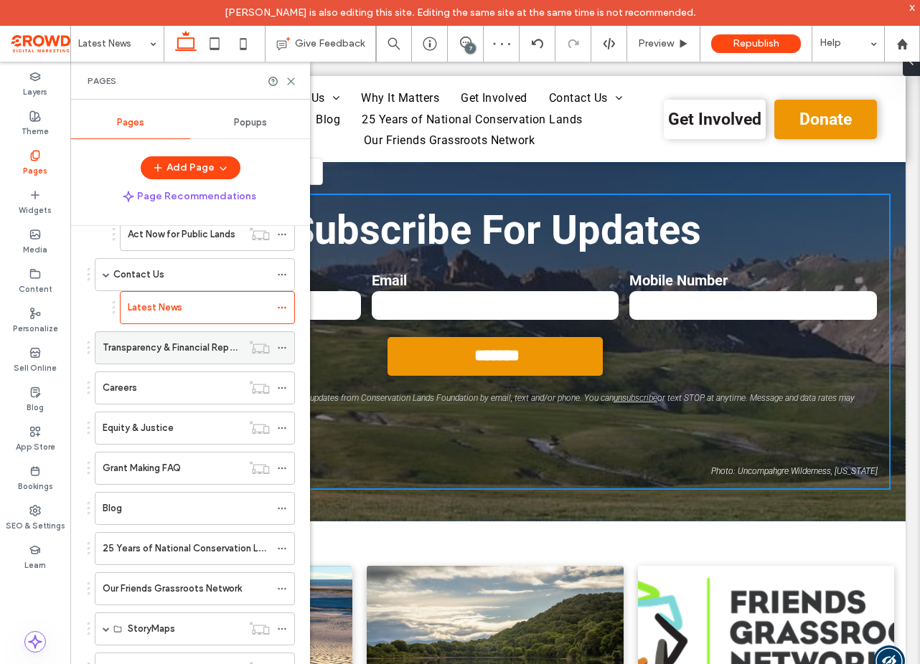
scroll to position [1511, 0]
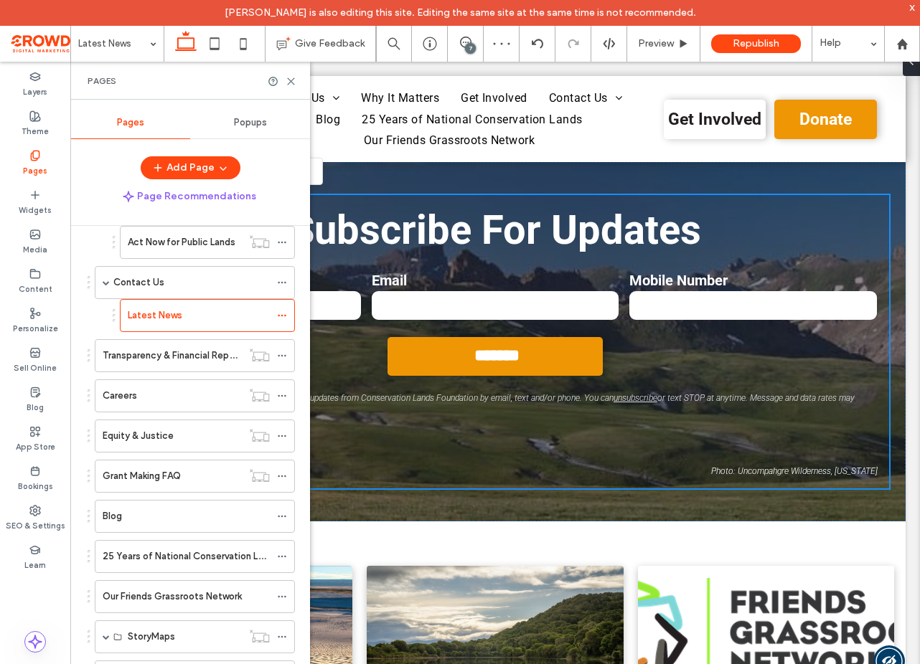
click at [192, 349] on label "Transparency & Financial Reports" at bounding box center [174, 355] width 143 height 25
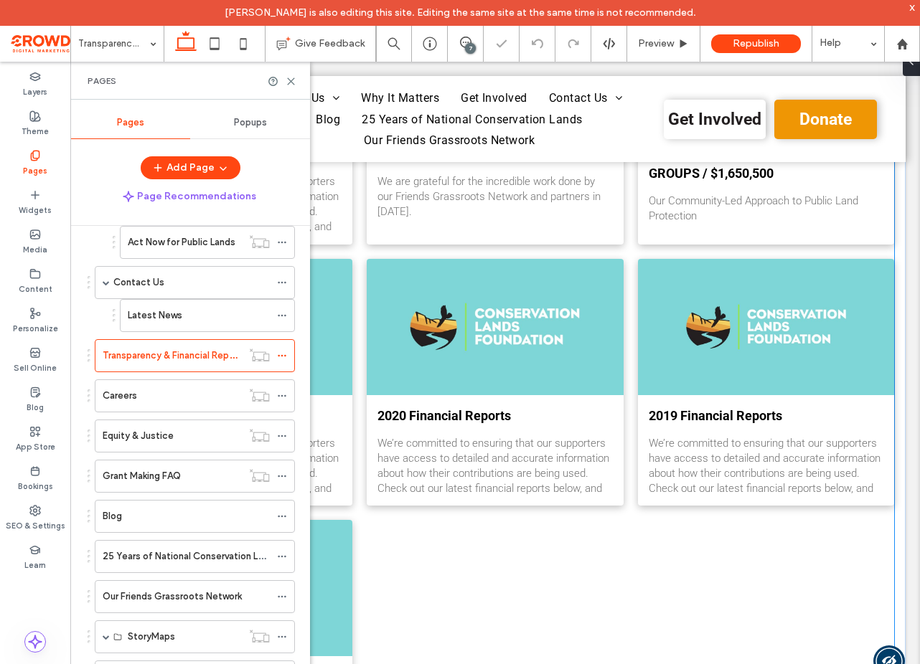
scroll to position [791, 0]
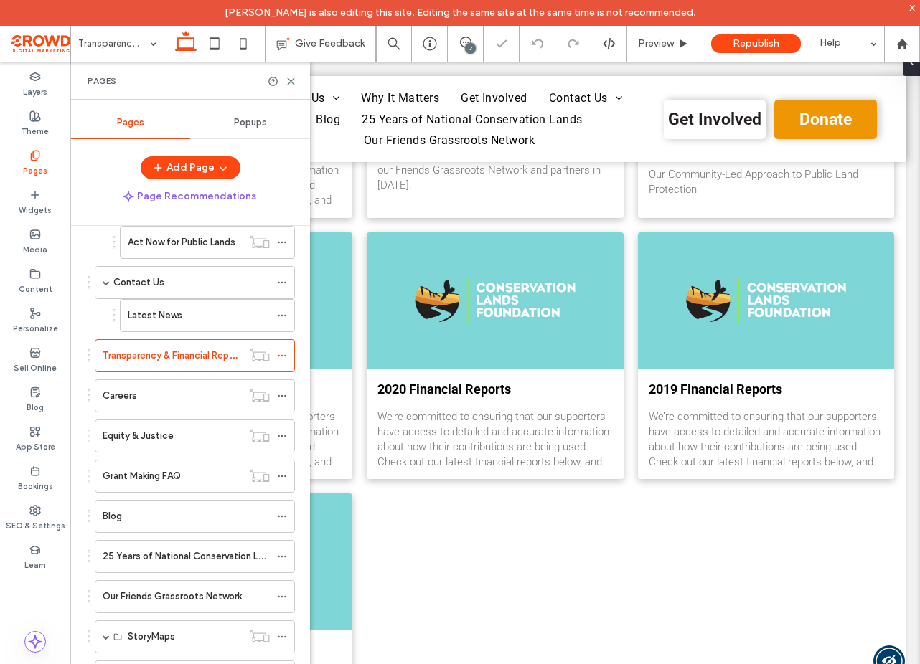
drag, startPoint x: 181, startPoint y: 396, endPoint x: 225, endPoint y: 389, distance: 44.3
click at [181, 396] on div "Careers" at bounding box center [172, 396] width 139 height 14
